Goal: Information Seeking & Learning: Find specific page/section

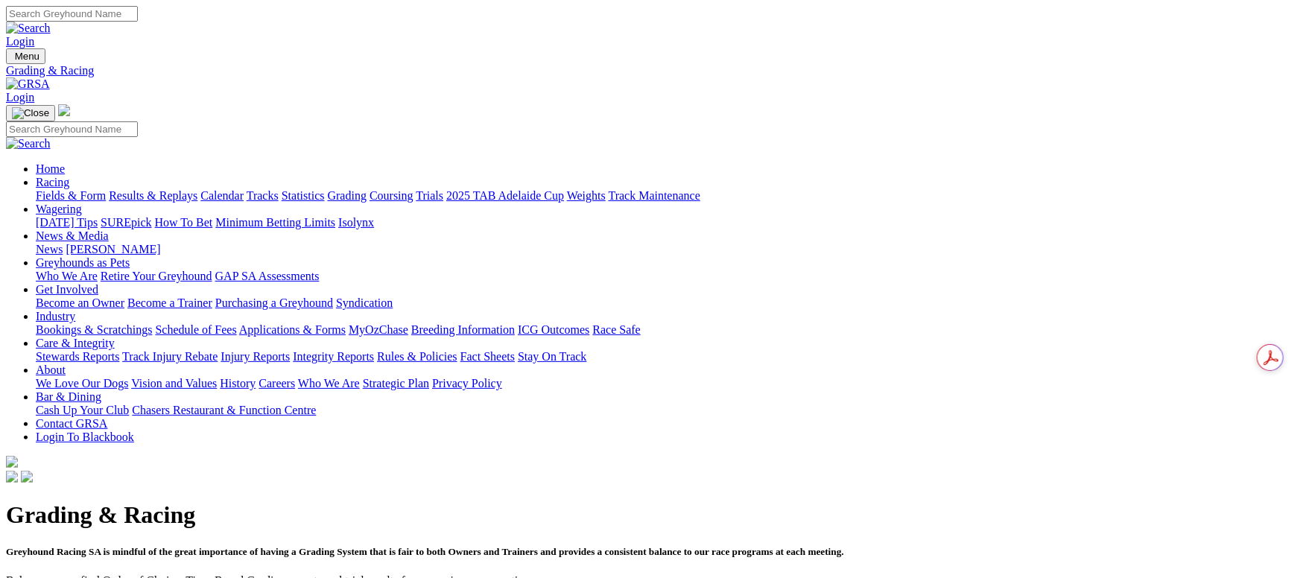
click at [106, 189] on link "Fields & Form" at bounding box center [71, 195] width 70 height 13
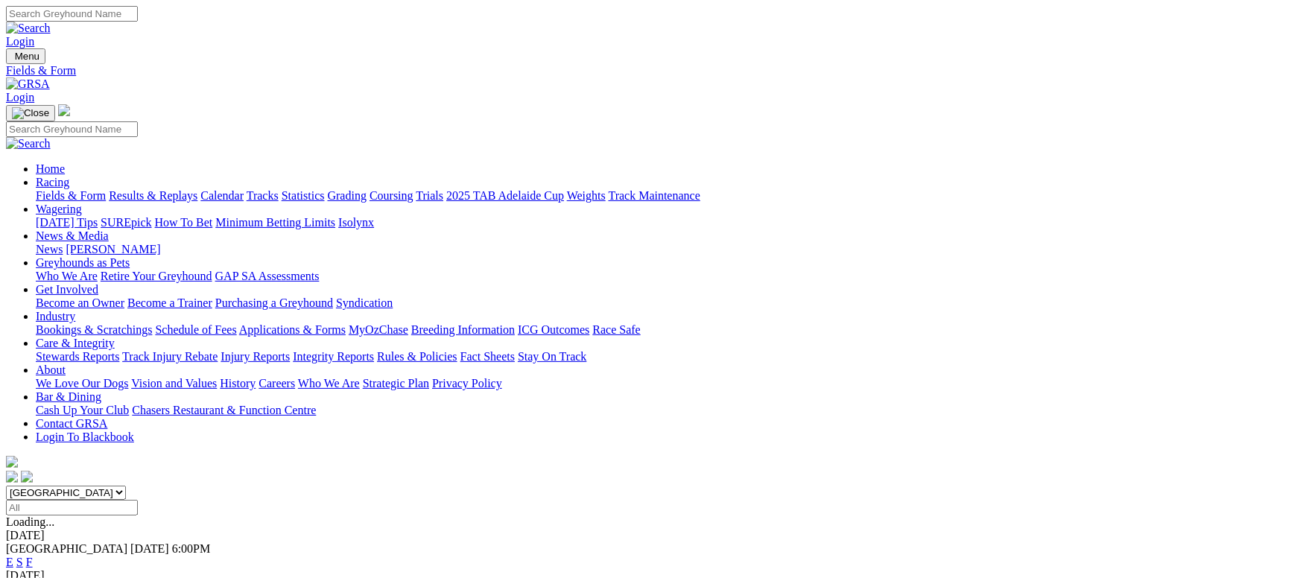
click at [33, 556] on link "F" at bounding box center [29, 562] width 7 height 13
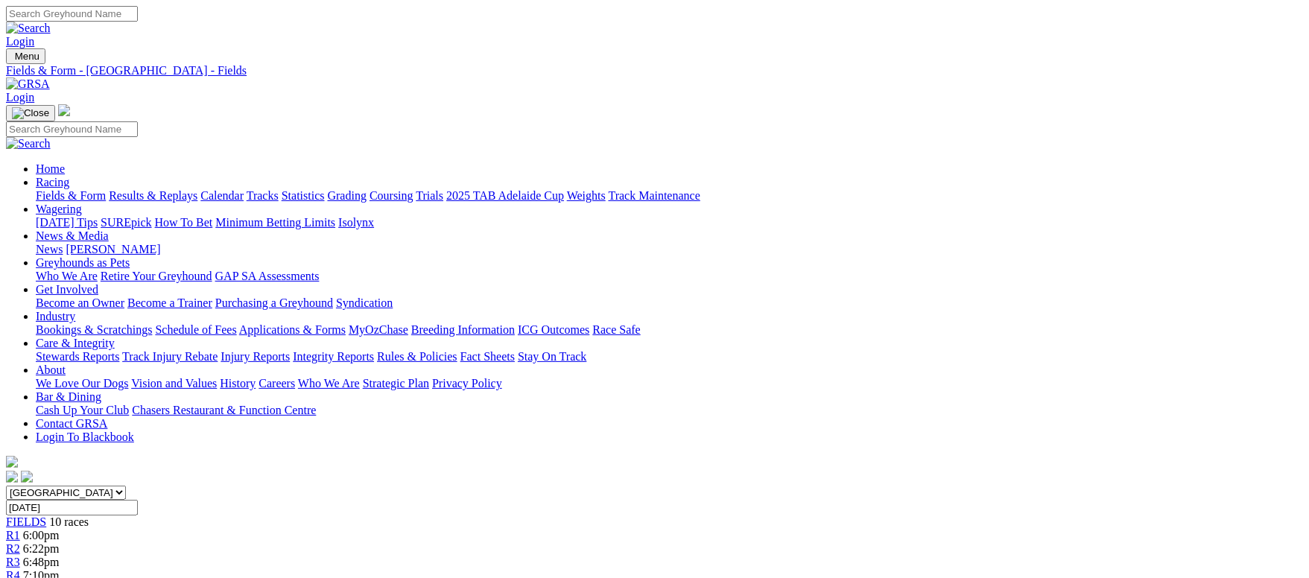
click at [106, 189] on link "Fields & Form" at bounding box center [71, 195] width 70 height 13
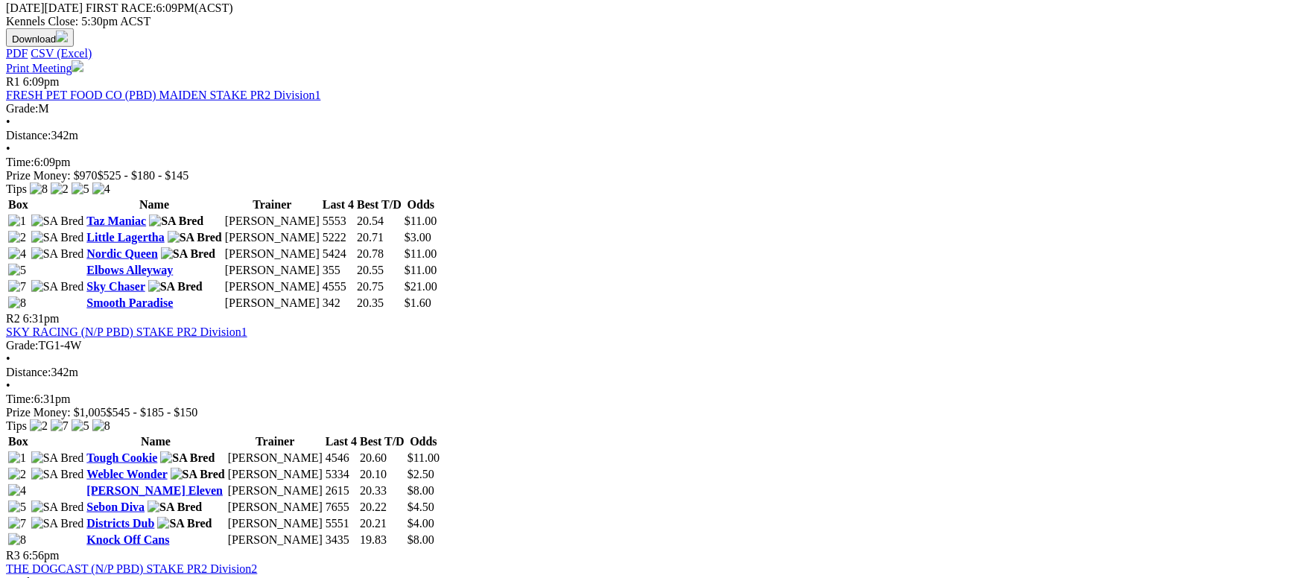
scroll to position [670, 0]
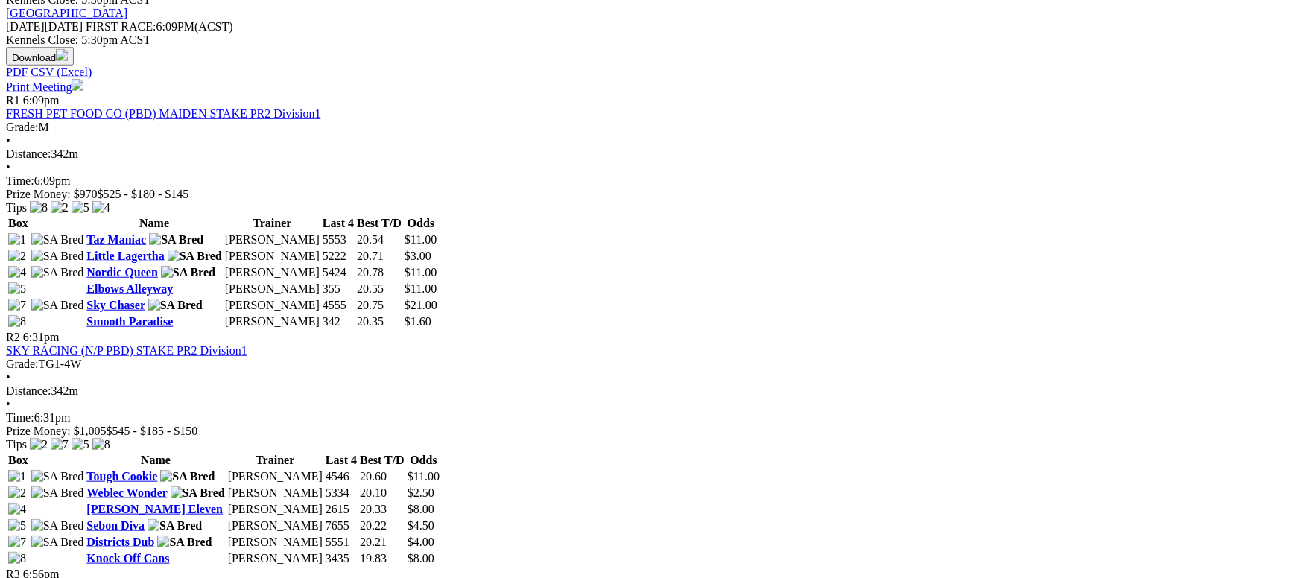
click at [257, 577] on link "THE DOGCAST (N/P PBD) STAKE PR2 Division2" at bounding box center [131, 587] width 251 height 13
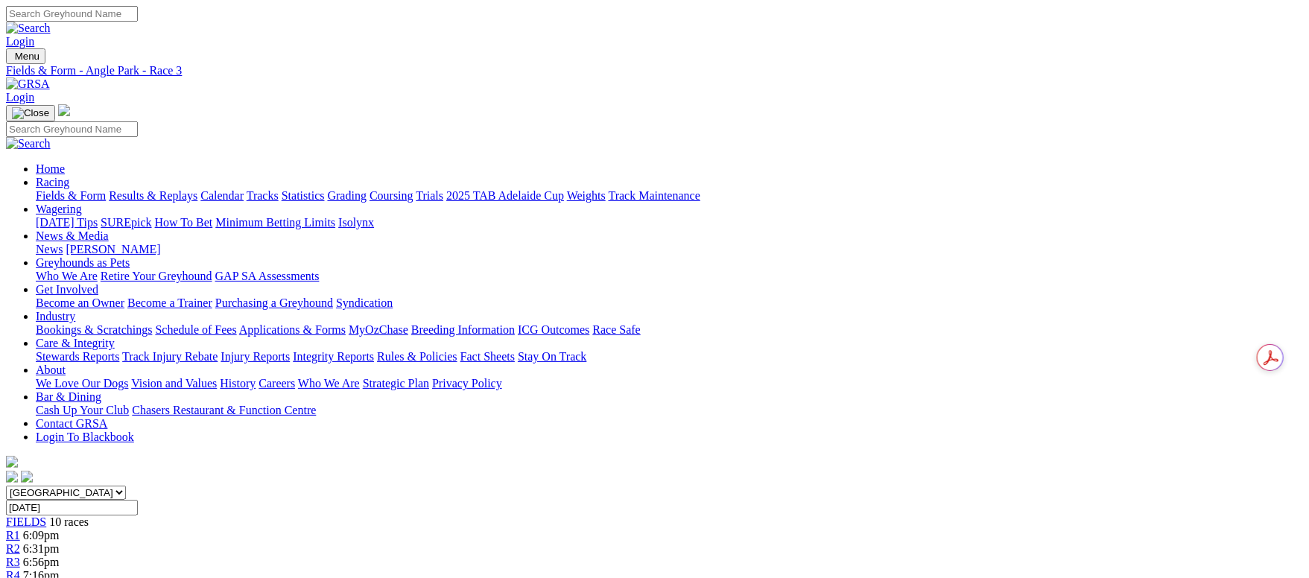
click at [106, 189] on link "Fields & Form" at bounding box center [71, 195] width 70 height 13
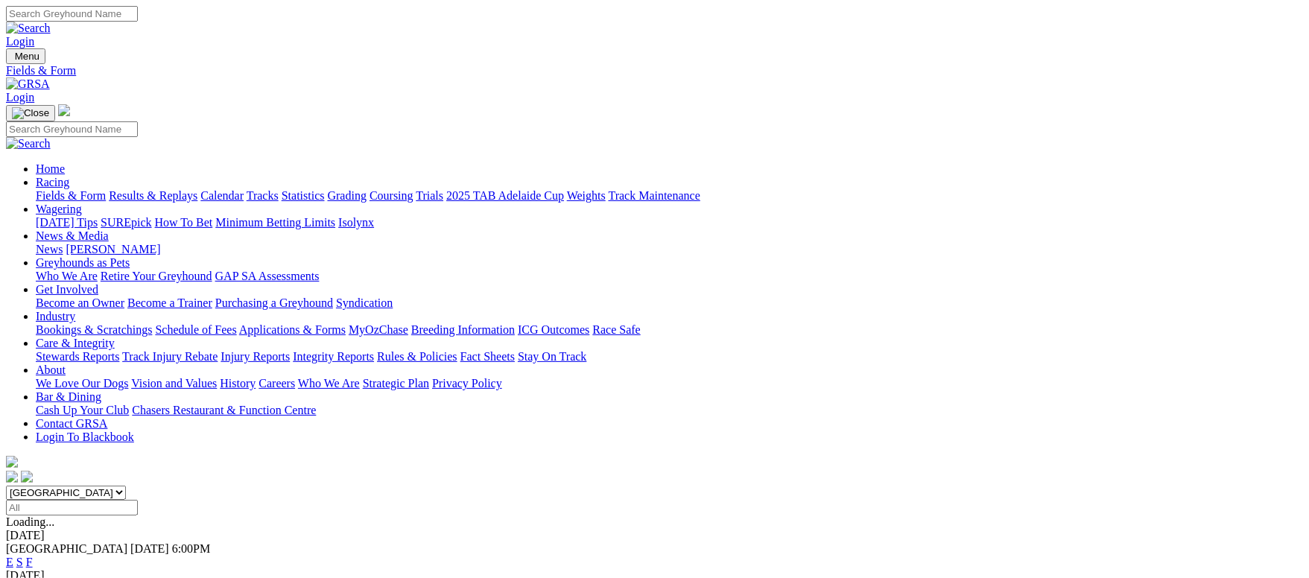
click at [33, 556] on link "F" at bounding box center [29, 562] width 7 height 13
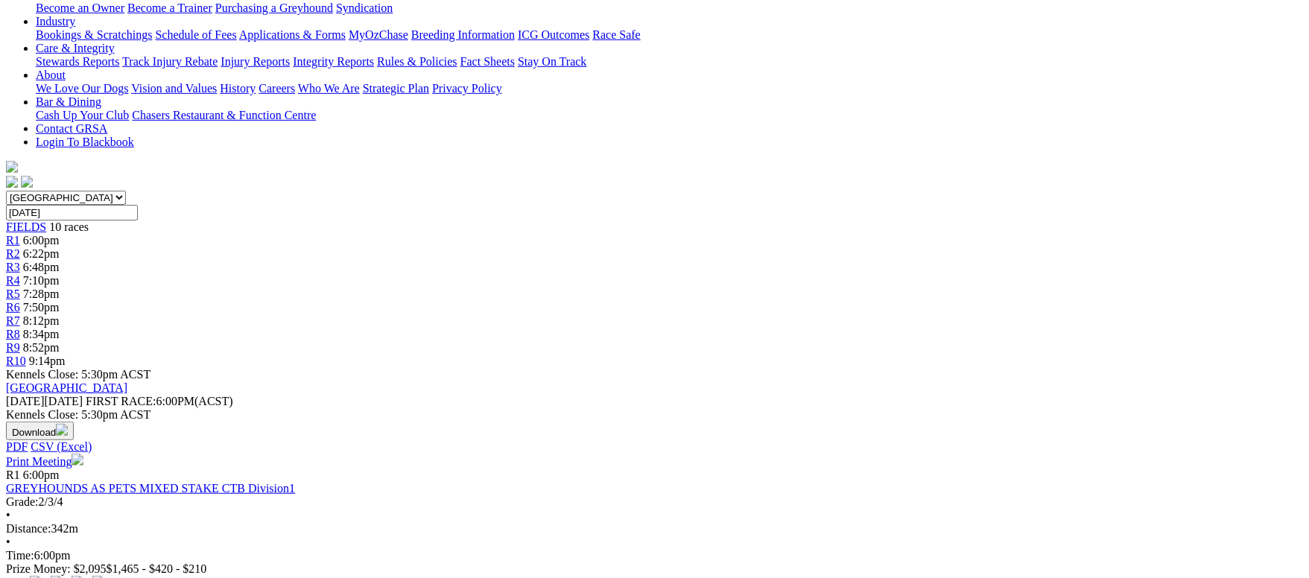
scroll to position [559, 0]
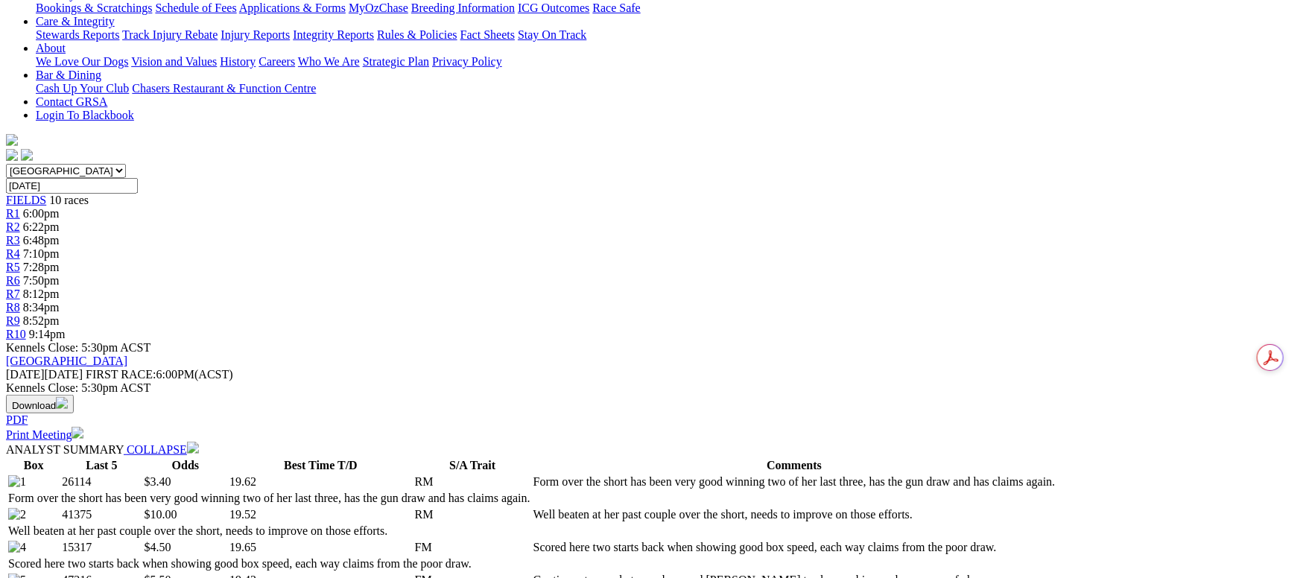
scroll to position [334, 0]
